Goal: Check status: Check status

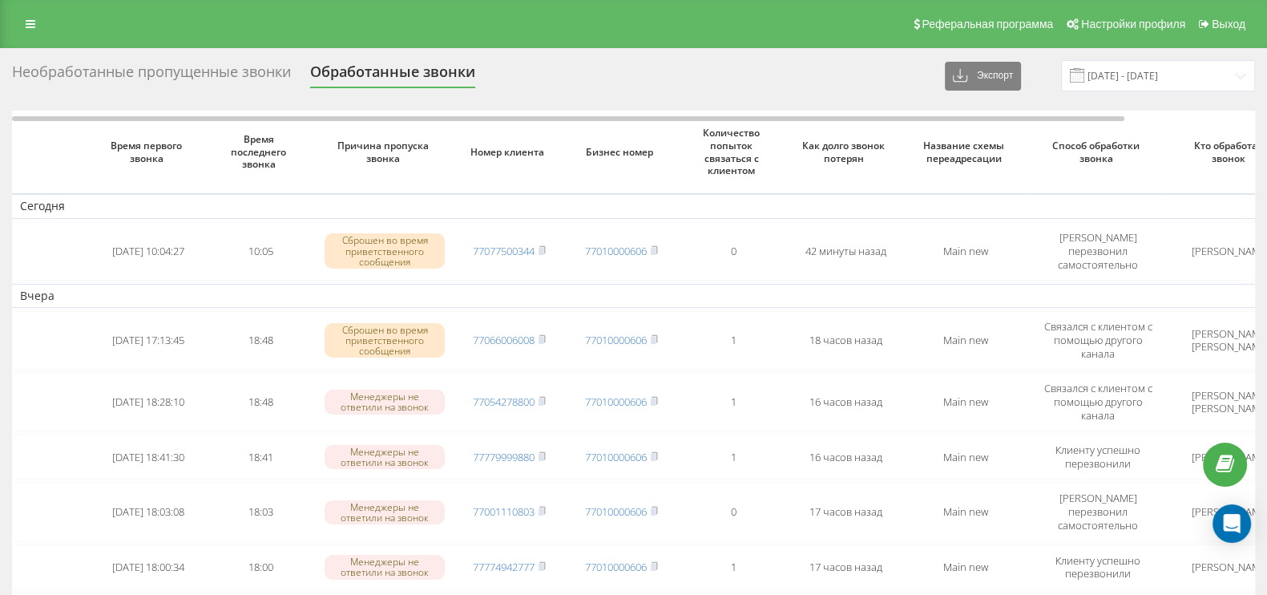
click at [195, 71] on div "Необработанные пропущенные звонки" at bounding box center [151, 75] width 279 height 25
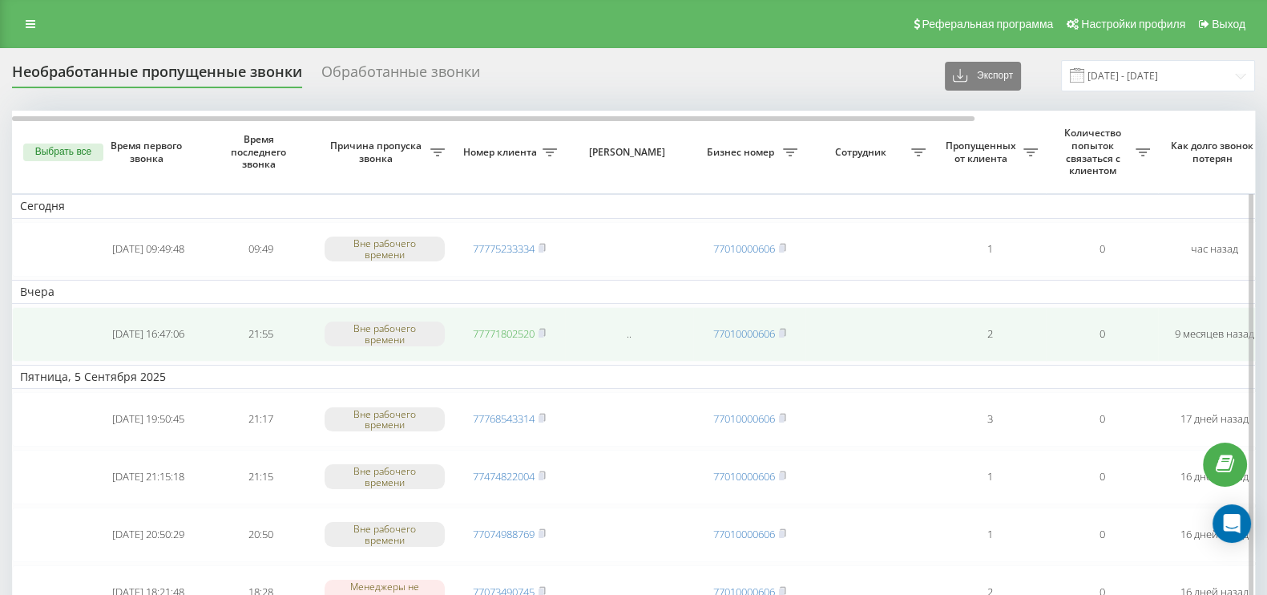
click at [508, 330] on link "77771802520" at bounding box center [504, 333] width 62 height 14
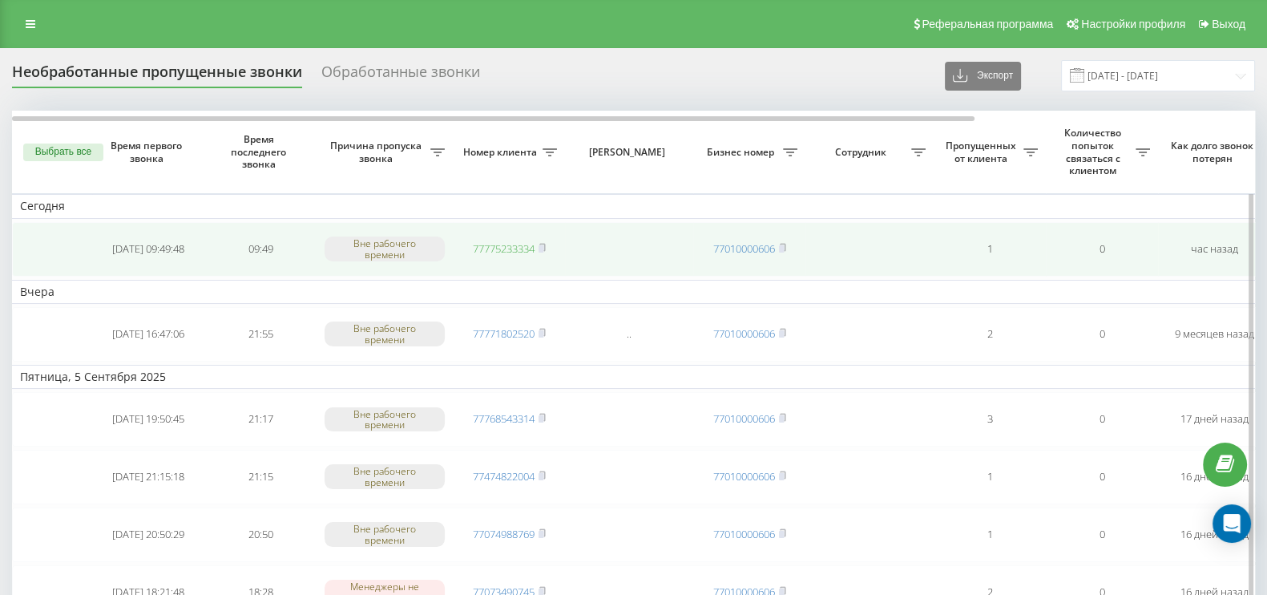
click at [498, 252] on link "77775233334" at bounding box center [504, 248] width 62 height 14
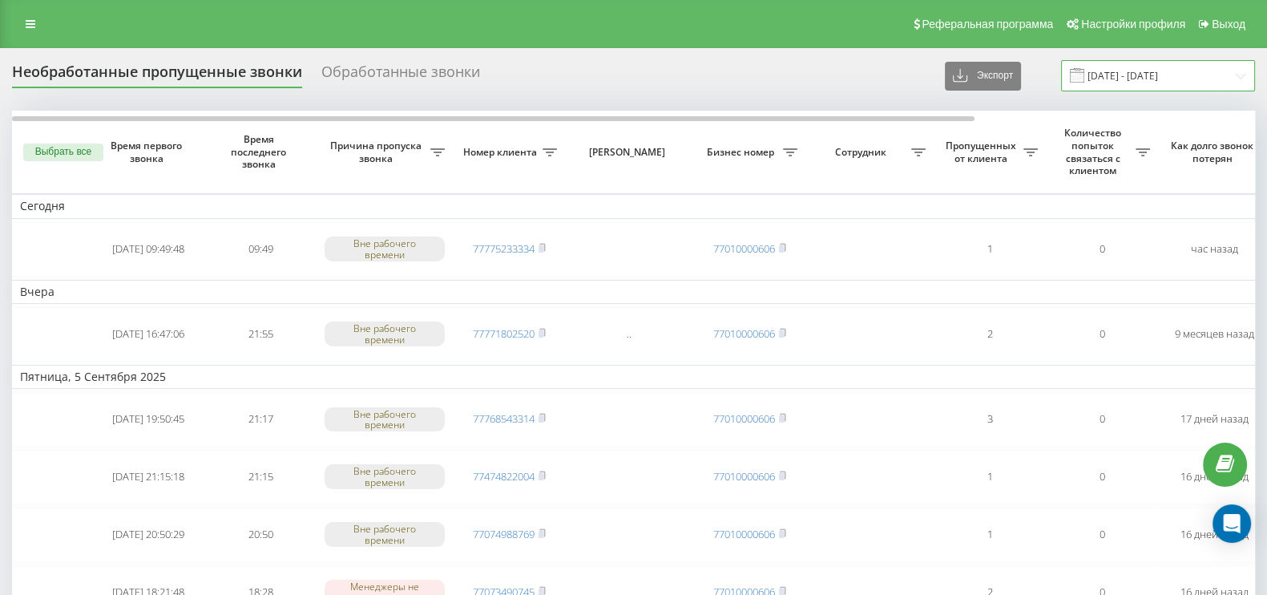
click at [1202, 79] on input "21.08.2025 - 21.09.2025" at bounding box center [1158, 75] width 194 height 31
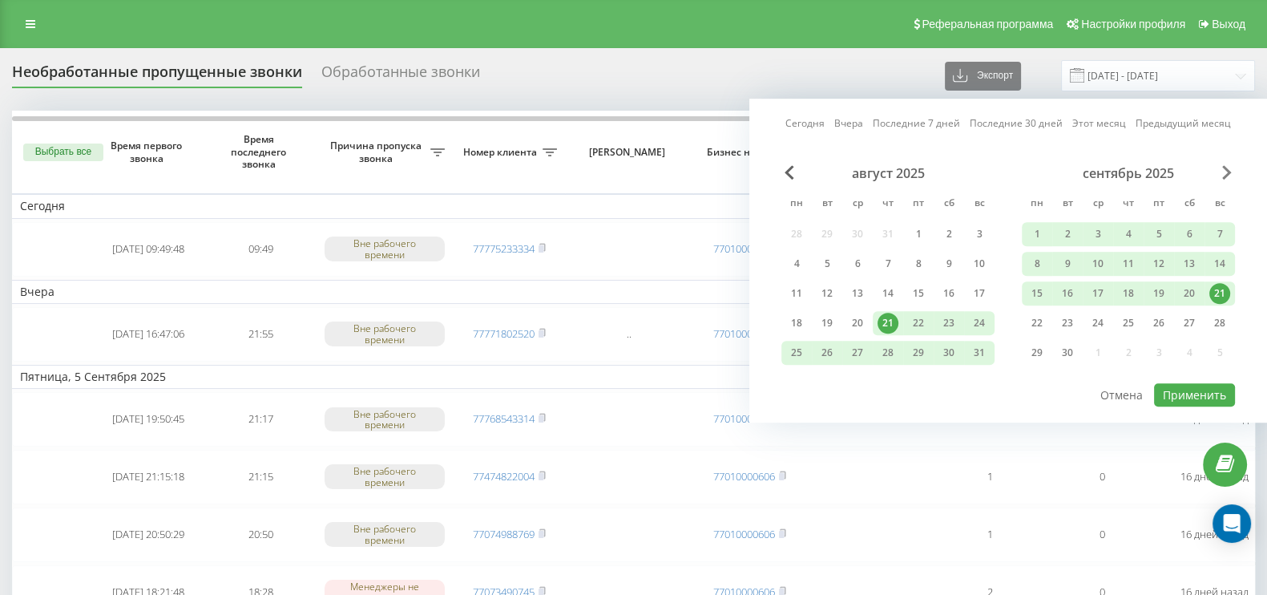
click at [1231, 176] on span "Next Month" at bounding box center [1227, 172] width 10 height 14
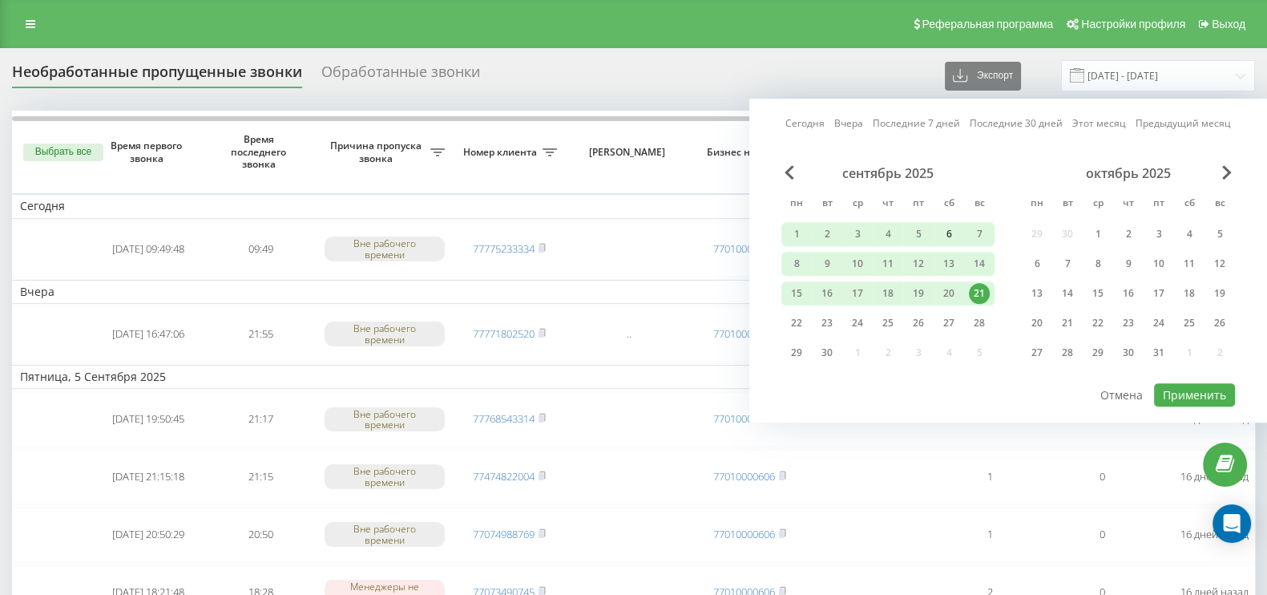
click at [945, 233] on div "6" at bounding box center [949, 234] width 21 height 21
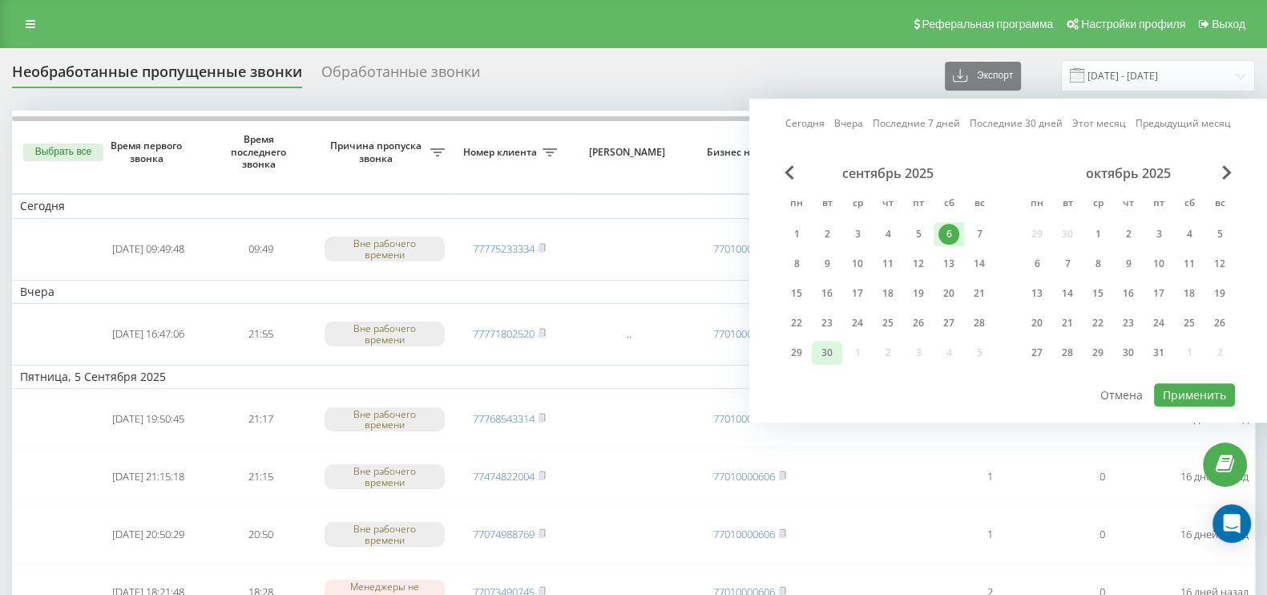
click at [826, 349] on div "30" at bounding box center [827, 352] width 21 height 21
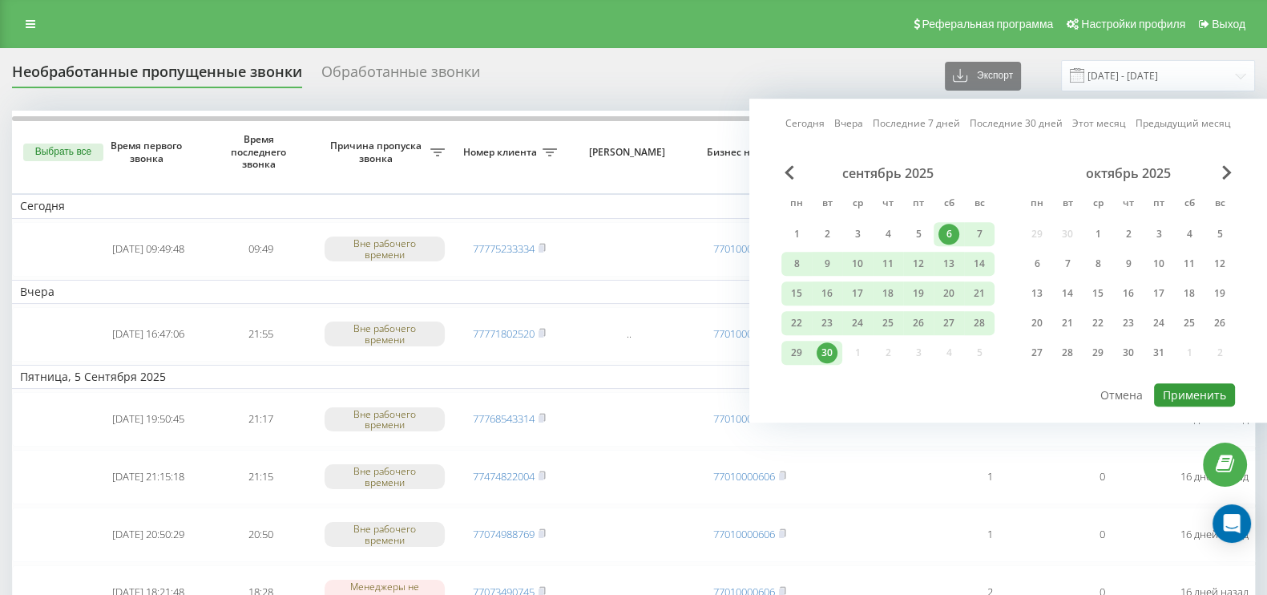
click at [1174, 390] on button "Применить" at bounding box center [1194, 394] width 81 height 23
type input "[DATE] - [DATE]"
